Goal: Task Accomplishment & Management: Use online tool/utility

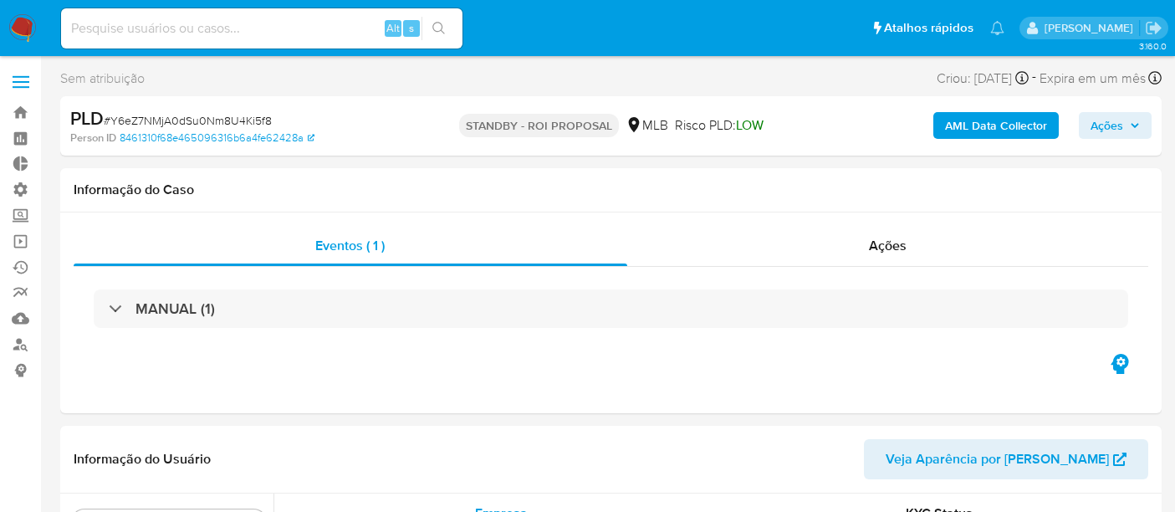
select select "10"
click at [32, 243] on link "Operações em massa" at bounding box center [99, 241] width 199 height 26
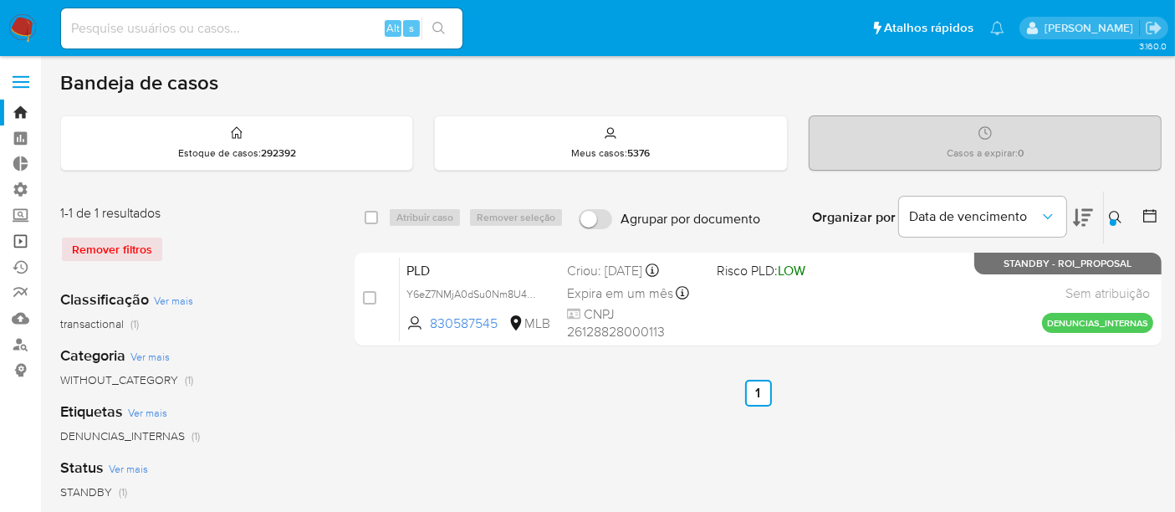
click at [22, 243] on link "Operações em massa" at bounding box center [99, 241] width 199 height 26
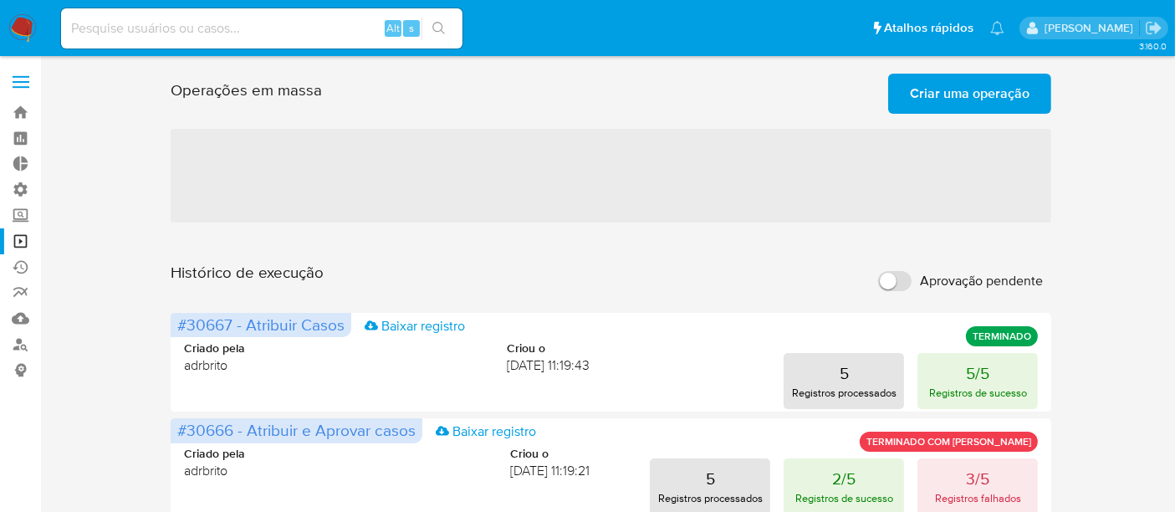
click at [975, 97] on span "Criar uma operação" at bounding box center [970, 93] width 120 height 37
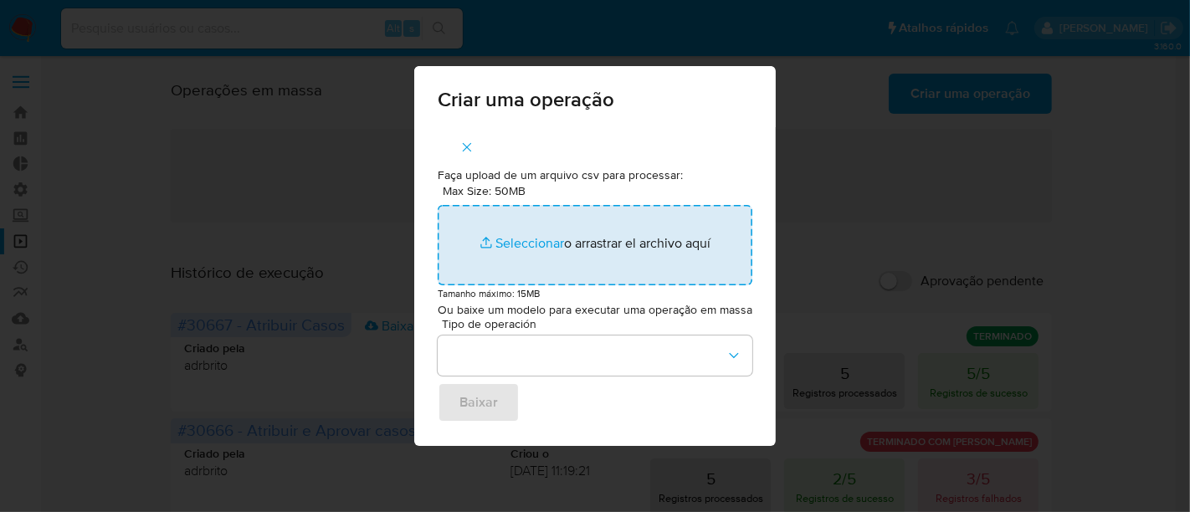
click at [532, 246] on input "Max Size: 50MB Seleccionar archivos" at bounding box center [595, 245] width 315 height 80
type input "C:\fakepath\ASSIGN_AND_CLOSE_CASE CSV.csv"
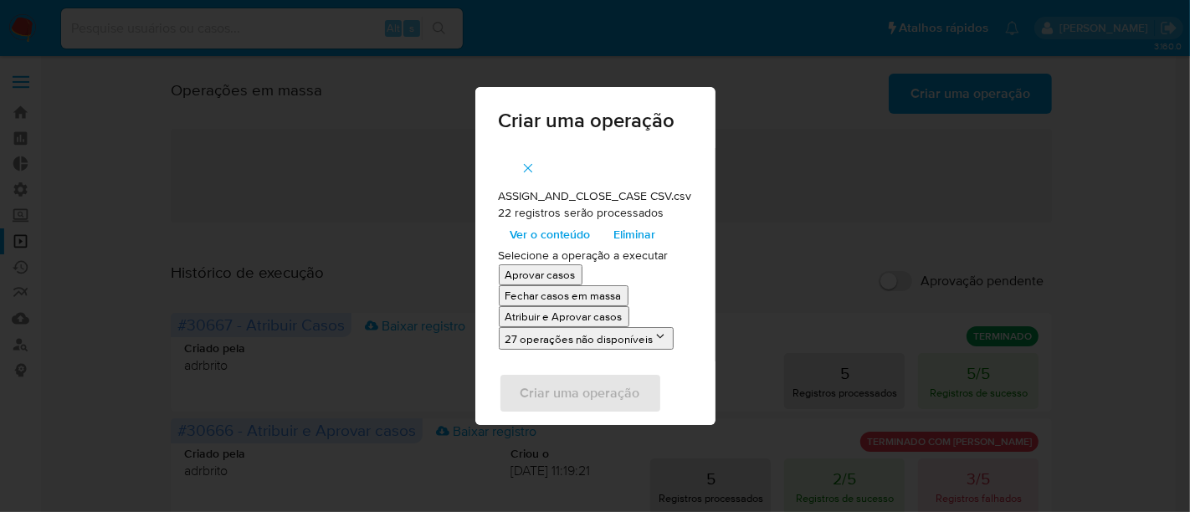
click at [541, 235] on span "Ver o conteúdo" at bounding box center [550, 234] width 80 height 23
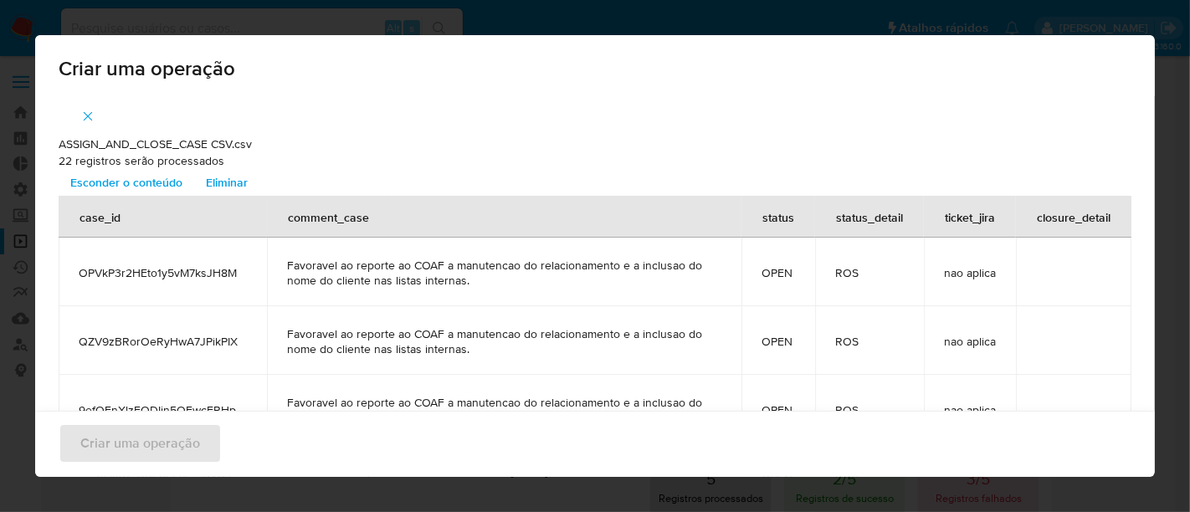
click at [168, 176] on span "Esconder o conteúdo" at bounding box center [126, 182] width 112 height 23
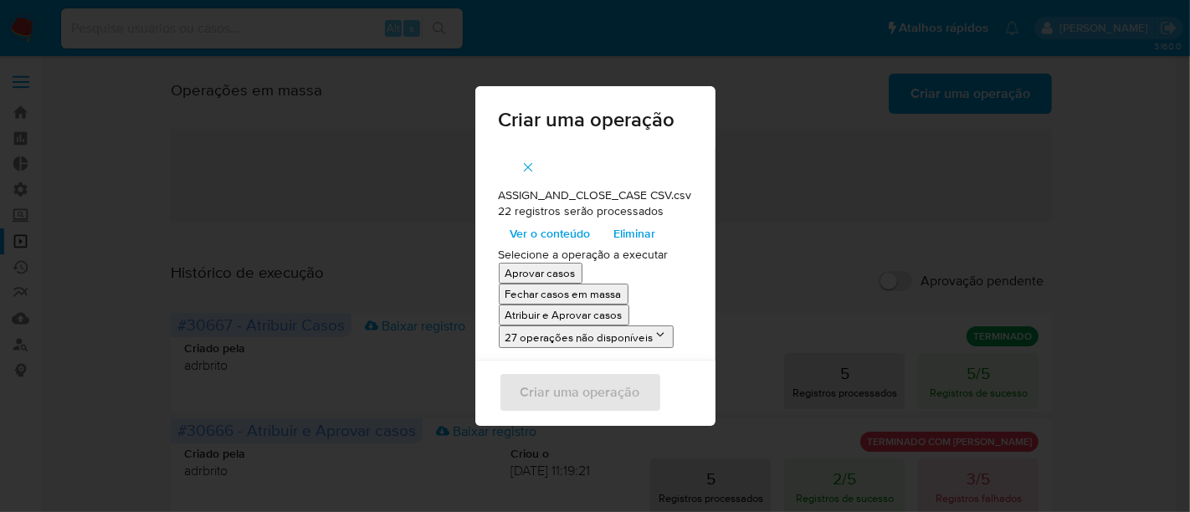
click at [545, 316] on p "Atribuir e Aprovar casos" at bounding box center [563, 315] width 117 height 16
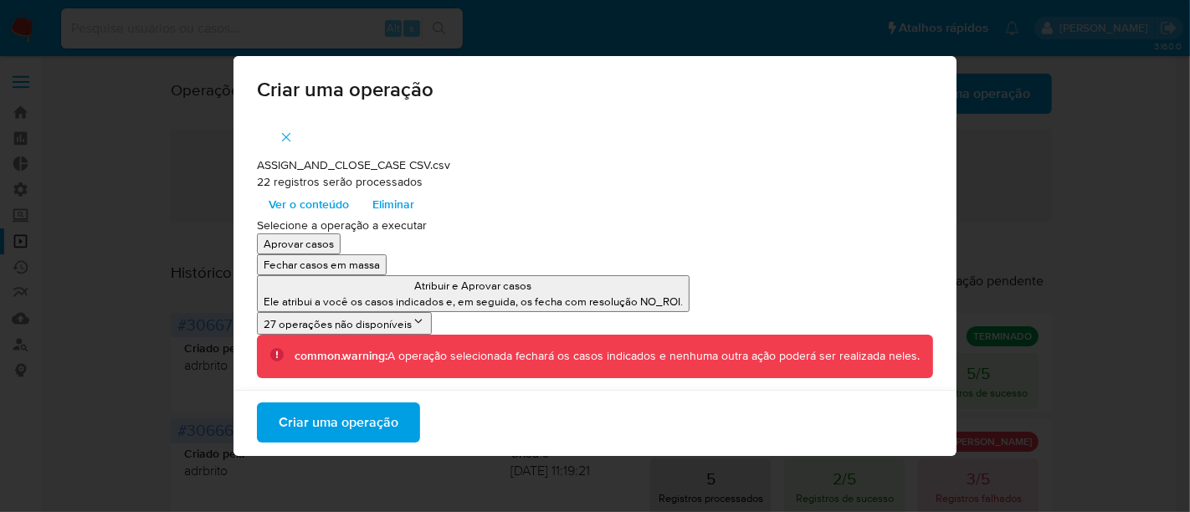
click at [336, 419] on span "Criar uma operação" at bounding box center [339, 422] width 120 height 37
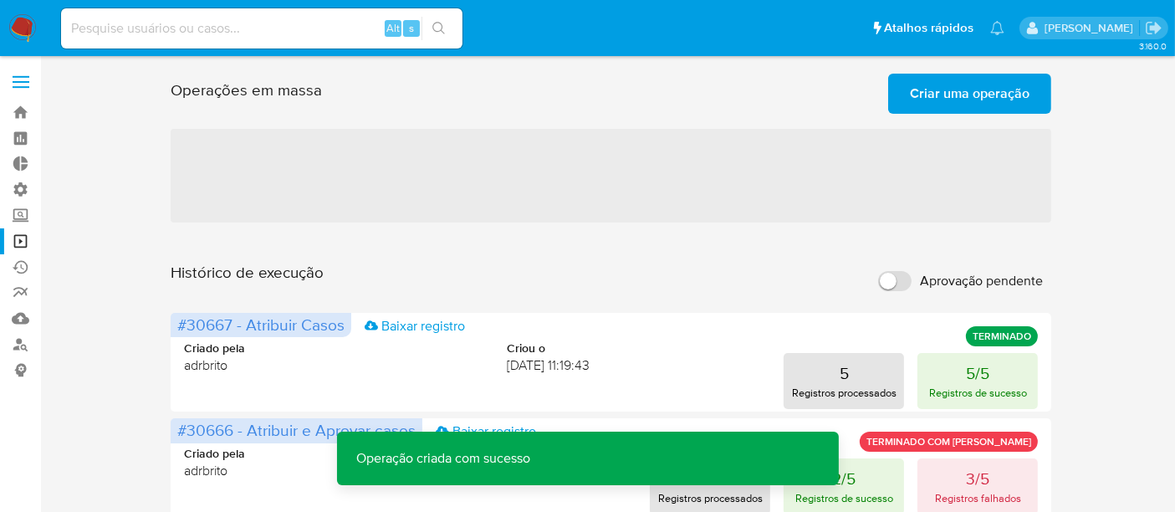
click at [980, 96] on span "Criar uma operação" at bounding box center [970, 93] width 120 height 37
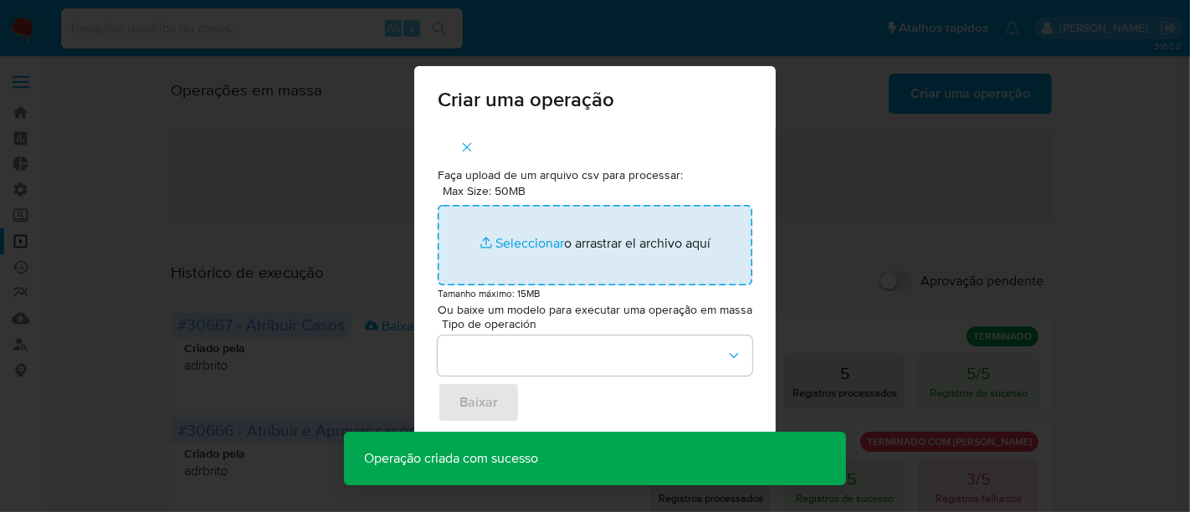
click at [506, 238] on input "Max Size: 50MB Seleccionar archivos" at bounding box center [595, 245] width 315 height 80
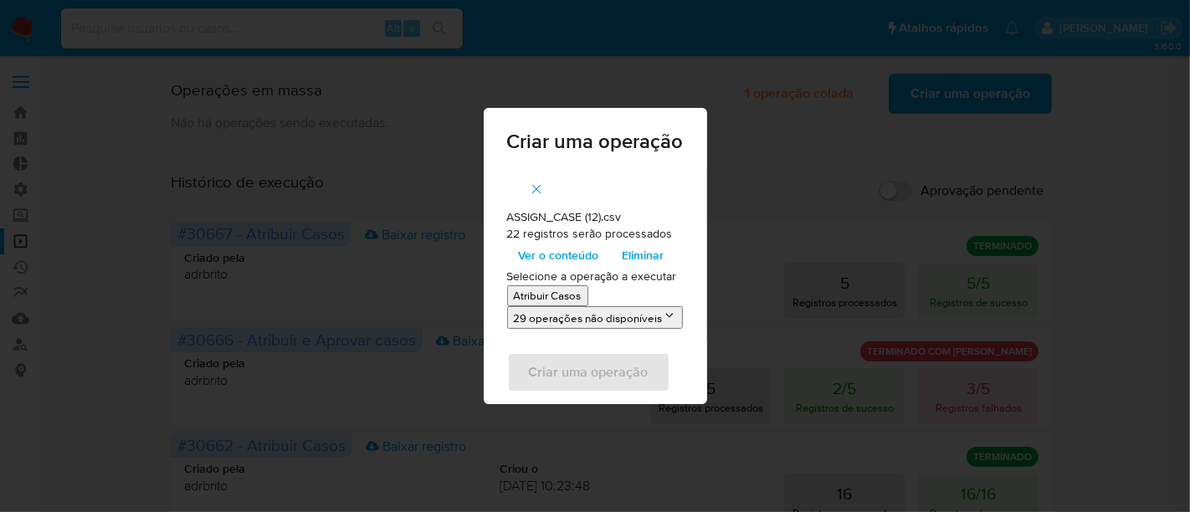
click at [576, 257] on span "Ver o conteúdo" at bounding box center [559, 254] width 80 height 23
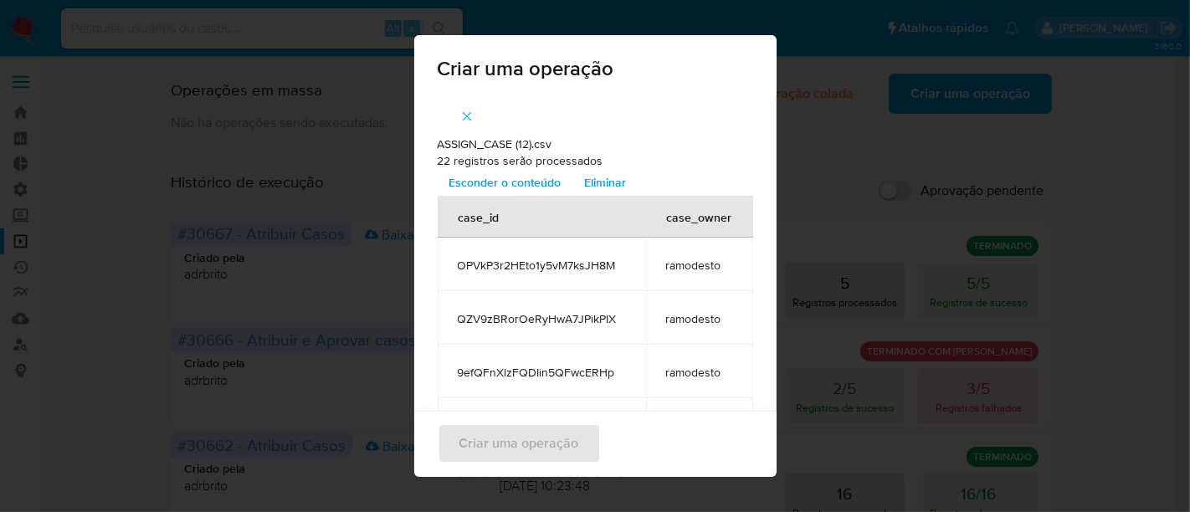
click at [522, 177] on span "Esconder o conteúdo" at bounding box center [505, 182] width 112 height 23
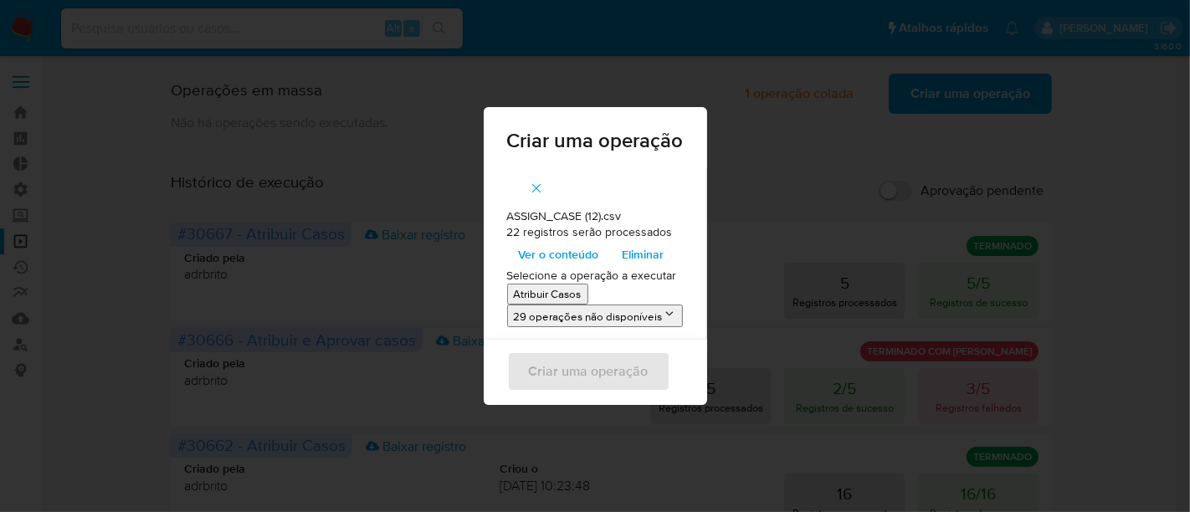
click at [542, 293] on p "Atribuir Casos" at bounding box center [548, 294] width 68 height 16
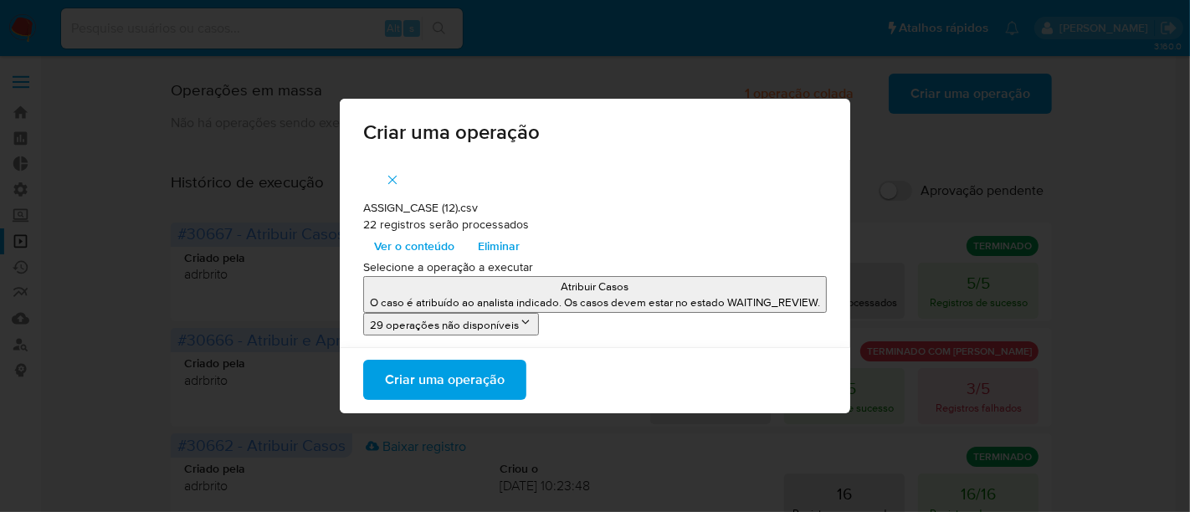
click at [473, 375] on span "Criar uma operação" at bounding box center [445, 379] width 120 height 37
